Goal: Browse casually: Explore the website without a specific task or goal

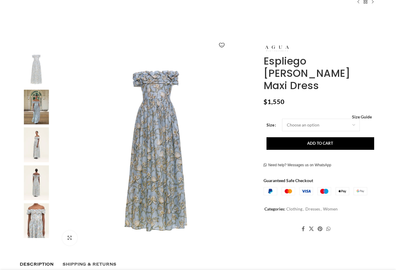
scroll to position [70, 0]
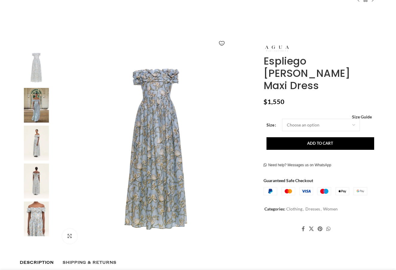
click at [42, 110] on img at bounding box center [36, 105] width 36 height 35
click at [37, 141] on img at bounding box center [36, 143] width 36 height 35
click at [33, 175] on img at bounding box center [36, 181] width 36 height 35
click at [32, 218] on img at bounding box center [36, 219] width 36 height 35
click at [35, 221] on img at bounding box center [36, 219] width 36 height 35
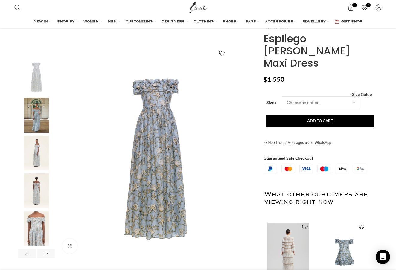
scroll to position [62, 0]
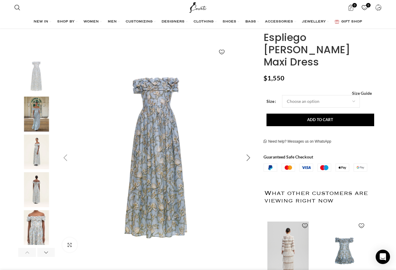
click at [251, 157] on div "Next slide" at bounding box center [248, 157] width 15 height 15
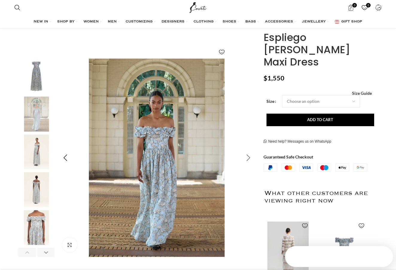
click at [251, 157] on div "Next slide" at bounding box center [248, 157] width 15 height 15
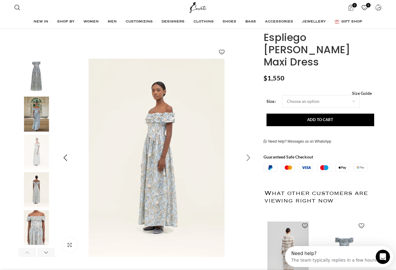
click at [251, 157] on div "Next slide" at bounding box center [248, 157] width 15 height 15
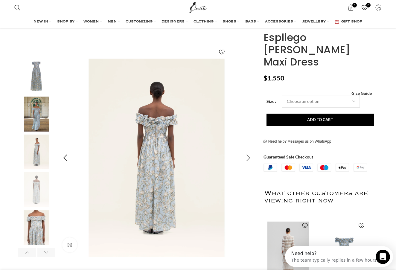
click at [251, 157] on div "Next slide" at bounding box center [248, 157] width 15 height 15
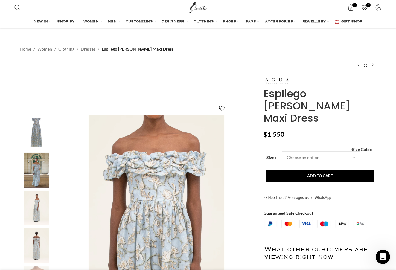
scroll to position [7, 0]
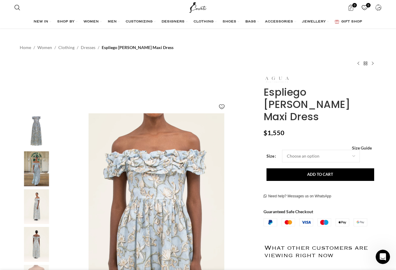
click at [278, 78] on img at bounding box center [276, 79] width 27 height 7
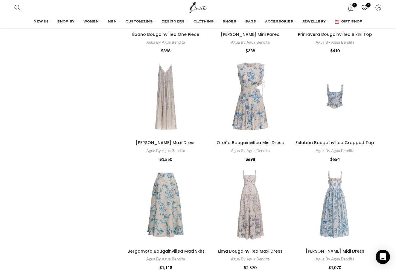
scroll to position [118, 0]
click at [252, 90] on div "Otoño Bougainvillea Mini Dress" at bounding box center [257, 95] width 14 height 83
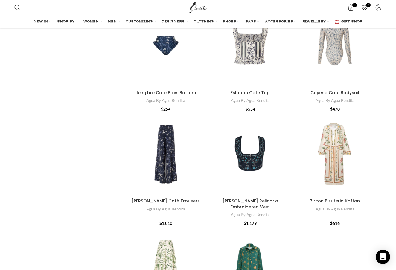
scroll to position [2026, 0]
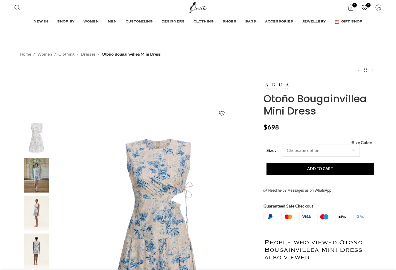
click at [35, 175] on img at bounding box center [36, 175] width 36 height 35
click at [38, 177] on img at bounding box center [36, 175] width 36 height 35
click at [39, 213] on img at bounding box center [36, 213] width 36 height 35
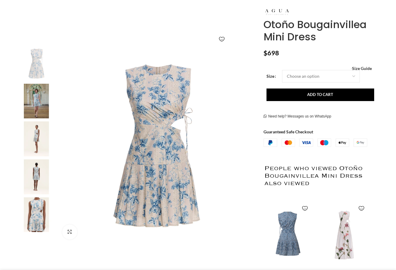
scroll to position [75, 0]
click at [38, 209] on img "5 / 6" at bounding box center [36, 214] width 36 height 35
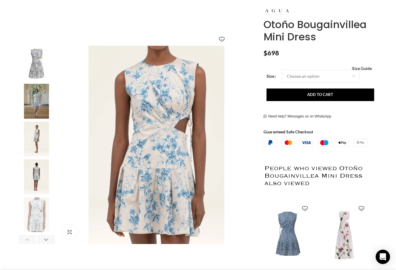
scroll to position [0, 63]
